Goal: Participate in discussion: Engage in conversation with other users on a specific topic

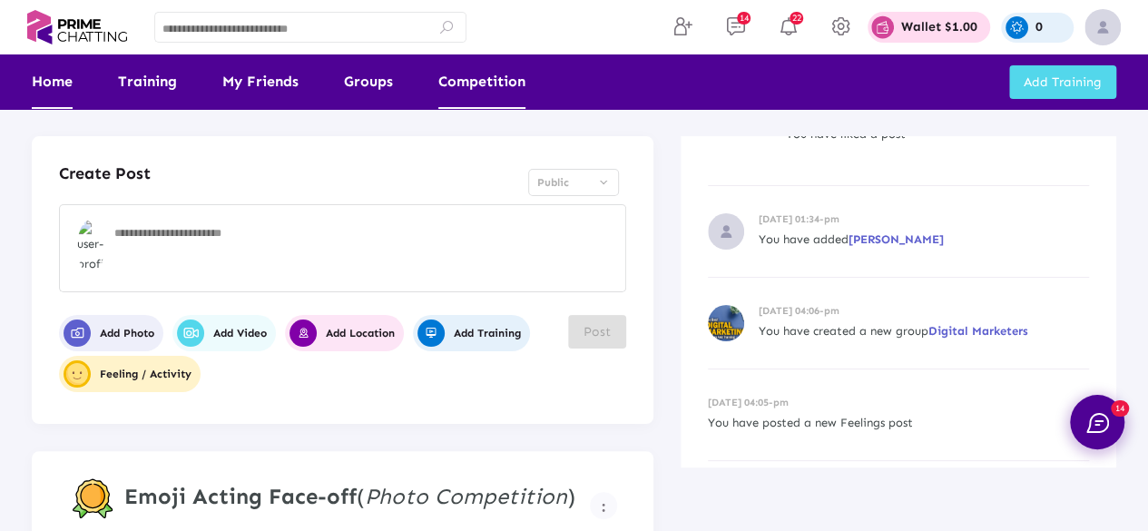
click at [475, 89] on link "Competition" at bounding box center [481, 81] width 87 height 54
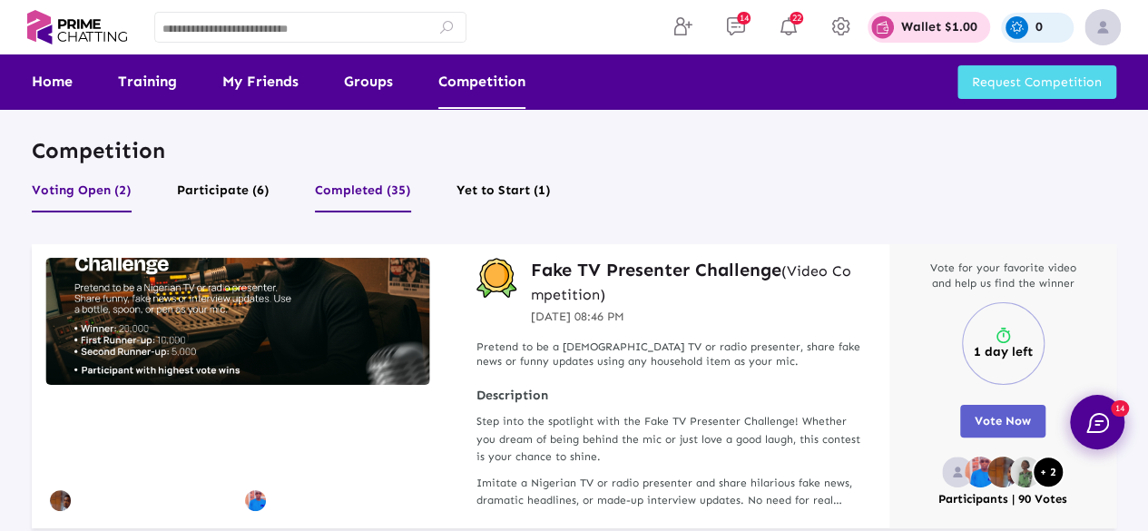
click at [377, 190] on button "Completed (35)" at bounding box center [363, 195] width 96 height 34
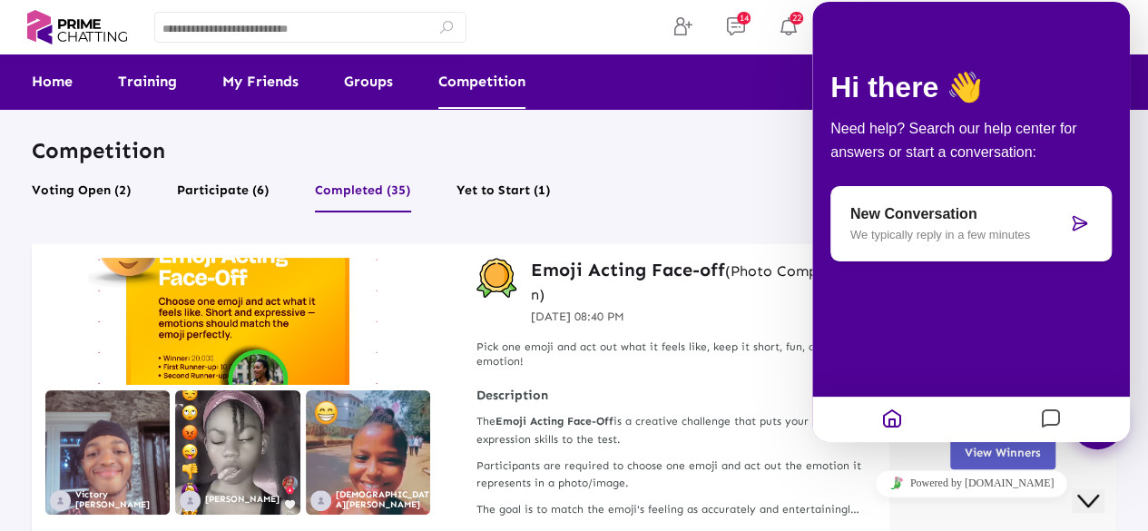
click at [1096, 490] on icon "Close Chat This icon closes the chat window." at bounding box center [1088, 501] width 22 height 22
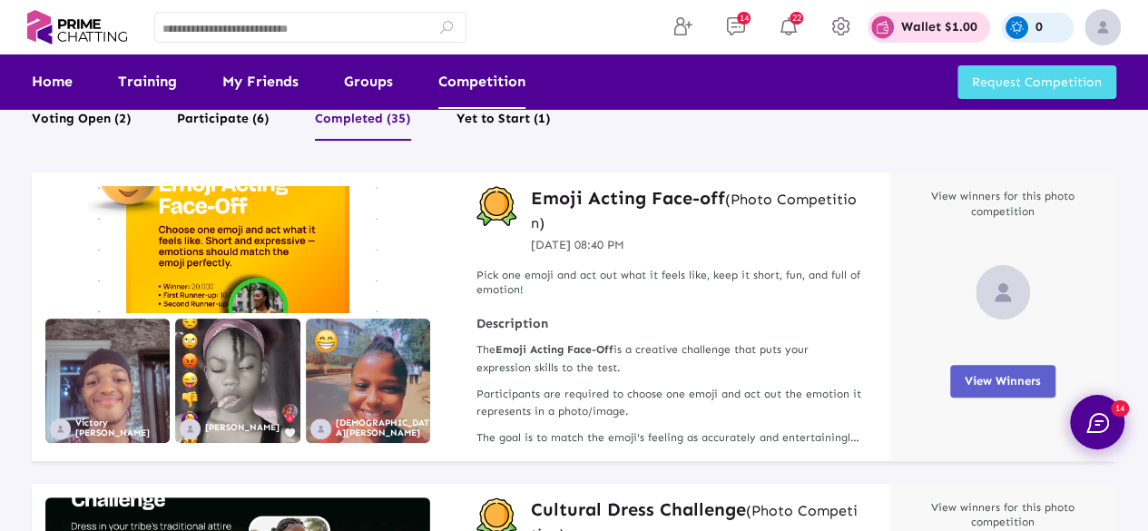
scroll to position [67, 0]
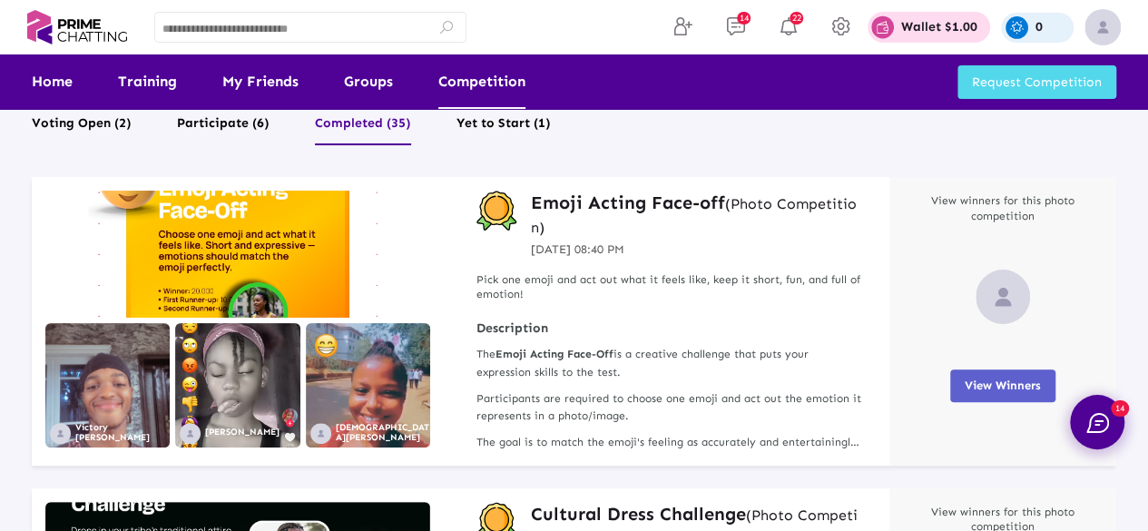
click at [664, 193] on h3 "Emoji Acting Face-off (Photo Competition)" at bounding box center [696, 214] width 331 height 47
click at [598, 199] on h3 "Emoji Acting Face-off (Photo Competition)" at bounding box center [696, 214] width 331 height 47
click at [648, 196] on h3 "Emoji Acting Face-off (Photo Competition)" at bounding box center [696, 214] width 331 height 47
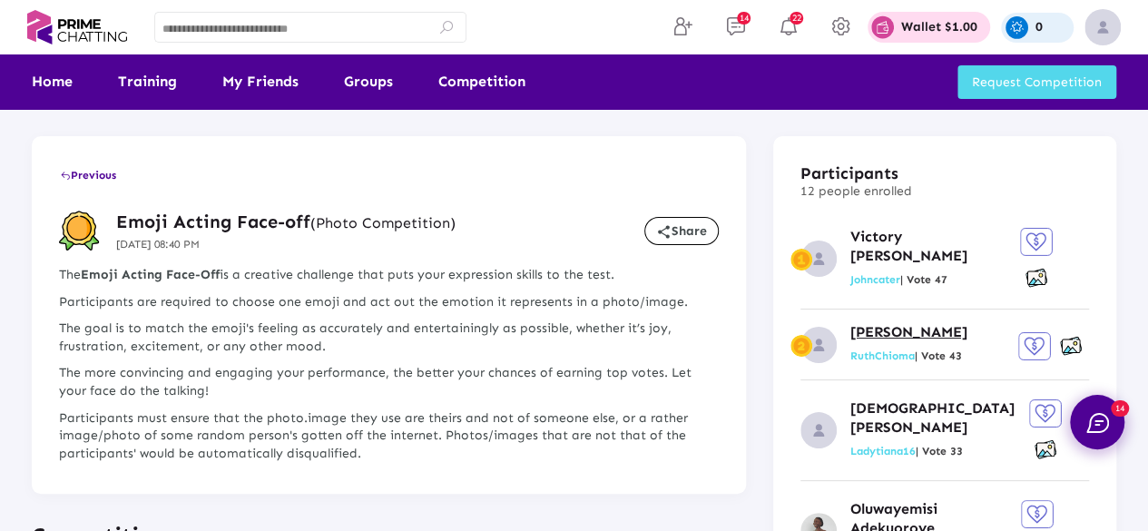
drag, startPoint x: 985, startPoint y: 301, endPoint x: 907, endPoint y: 310, distance: 78.5
click at [907, 323] on div "[PERSON_NAME] RuthChioma | Vote 43" at bounding box center [944, 351] width 288 height 57
copy p "Ezeakolam"
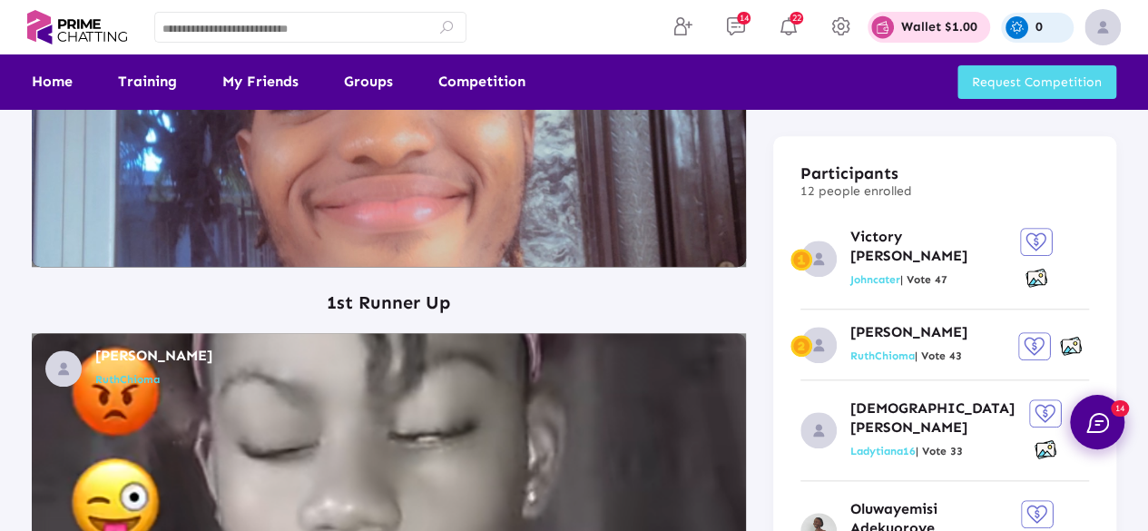
scroll to position [726, 0]
